Goal: Check status: Check status

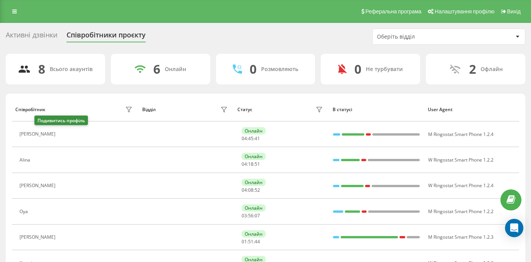
click at [61, 133] on icon at bounding box center [64, 135] width 6 height 6
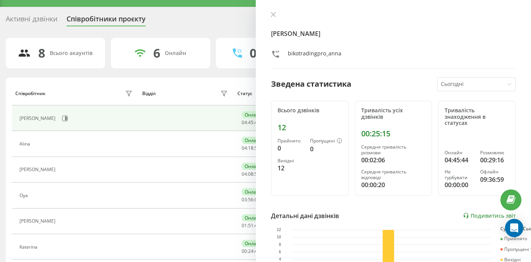
scroll to position [17, 0]
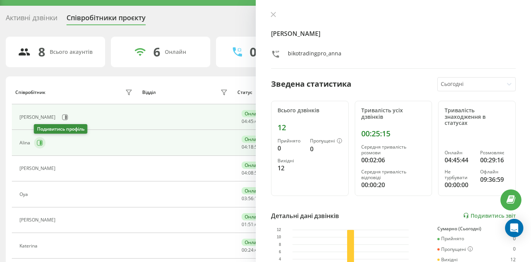
click at [39, 142] on icon at bounding box center [40, 143] width 6 height 6
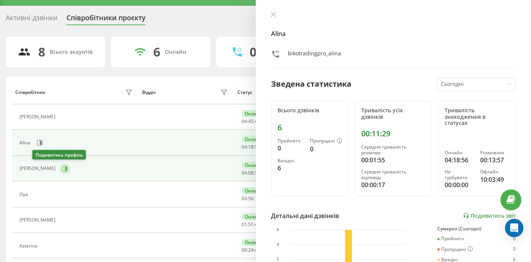
click at [65, 170] on icon at bounding box center [66, 169] width 2 height 4
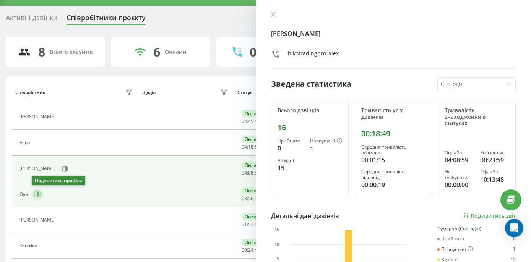
click at [42, 193] on button at bounding box center [37, 194] width 11 height 11
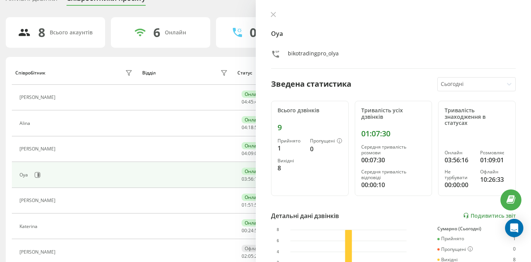
scroll to position [40, 0]
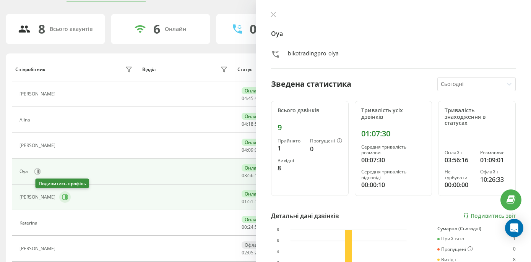
click at [62, 196] on icon at bounding box center [65, 197] width 6 height 6
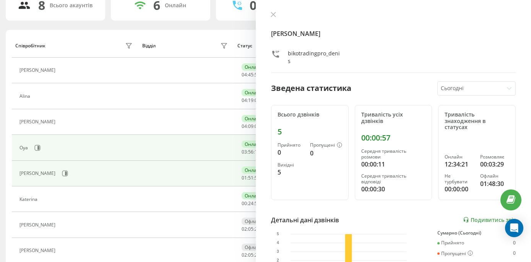
scroll to position [67, 0]
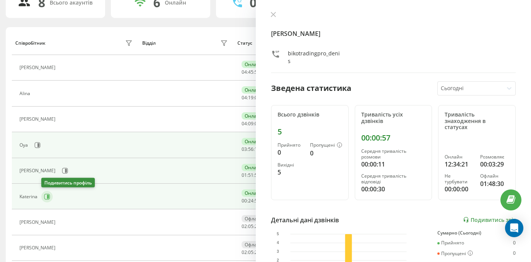
click at [42, 196] on button at bounding box center [46, 196] width 11 height 11
click at [274, 20] on div "Katerina bikotradingpro_katerina" at bounding box center [393, 42] width 245 height 62
click at [274, 17] on icon at bounding box center [273, 14] width 5 height 5
